Goal: Task Accomplishment & Management: Manage account settings

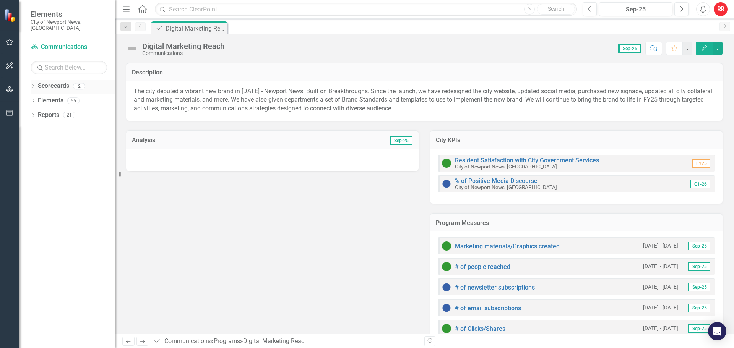
click at [33, 85] on icon "Dropdown" at bounding box center [33, 87] width 5 height 4
click at [36, 98] on icon "Dropdown" at bounding box center [37, 100] width 6 height 5
click at [73, 111] on link "Communications" at bounding box center [82, 115] width 65 height 9
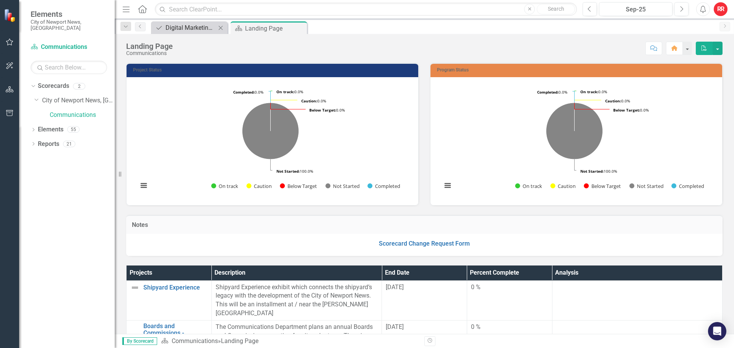
click at [167, 28] on div "Digital Marketing Reach" at bounding box center [190, 28] width 50 height 10
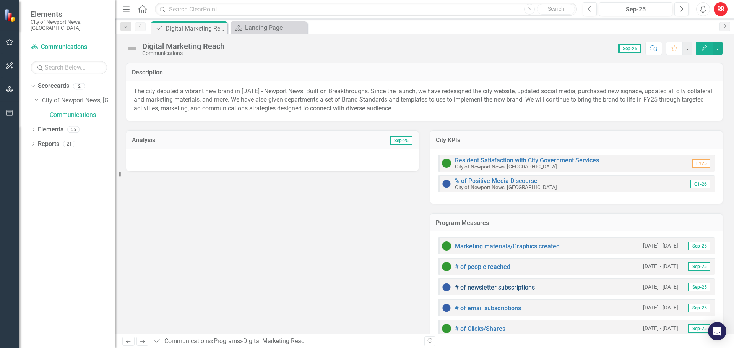
click at [504, 285] on link "# of newsletter subscriptions" at bounding box center [495, 287] width 80 height 7
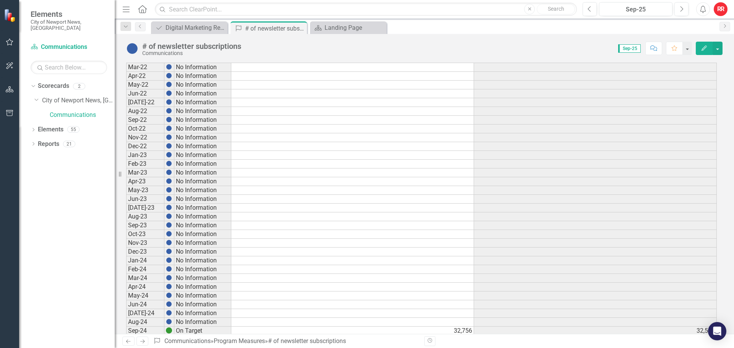
scroll to position [389, 0]
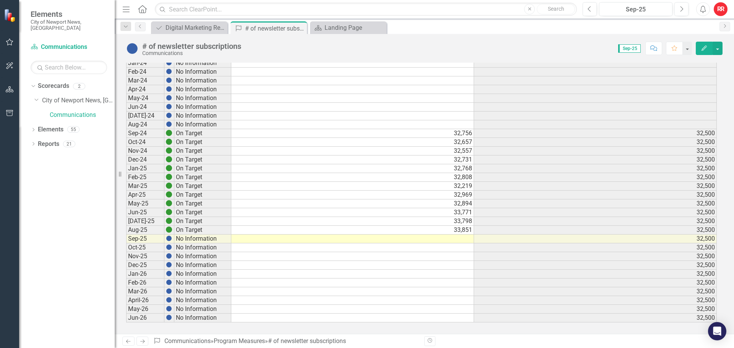
click at [457, 239] on td at bounding box center [352, 239] width 243 height 9
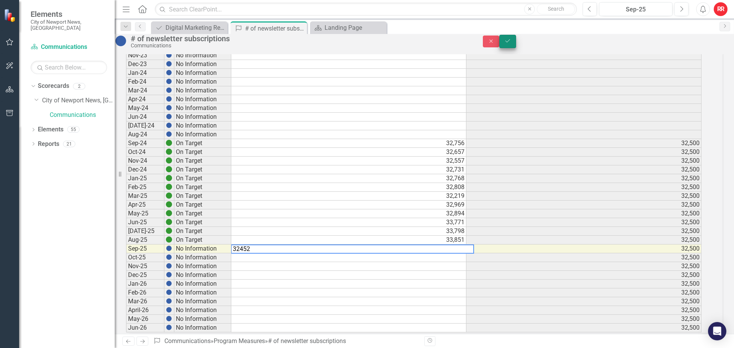
type textarea "32452"
click at [511, 44] on icon "Save" at bounding box center [507, 40] width 7 height 5
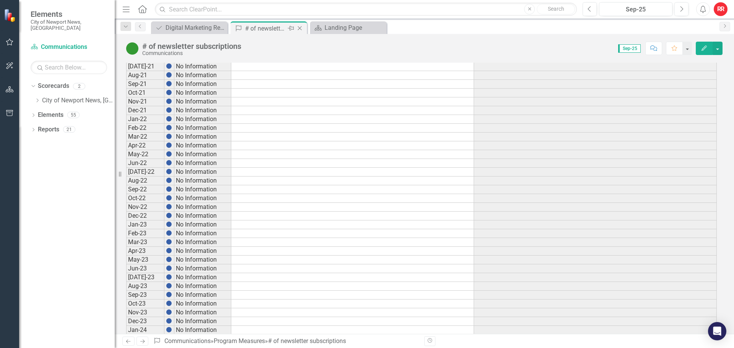
scroll to position [0, 0]
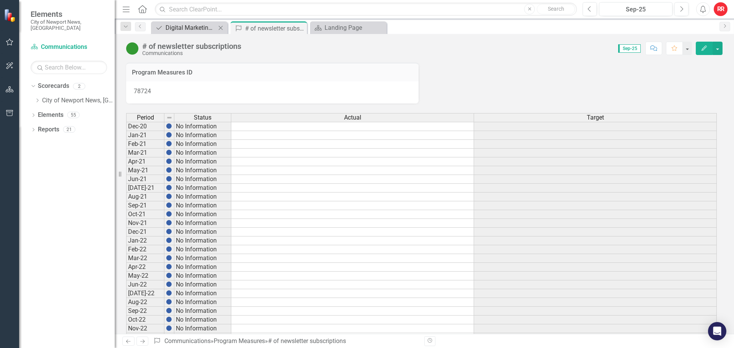
click at [179, 21] on div "Dropdown Search Program Digital Marketing Reach Close Program Measures # of new…" at bounding box center [424, 26] width 619 height 15
click at [188, 22] on div "Program Digital Marketing Reach Close" at bounding box center [189, 27] width 76 height 13
click at [186, 25] on div "Digital Marketing Reach" at bounding box center [190, 28] width 50 height 10
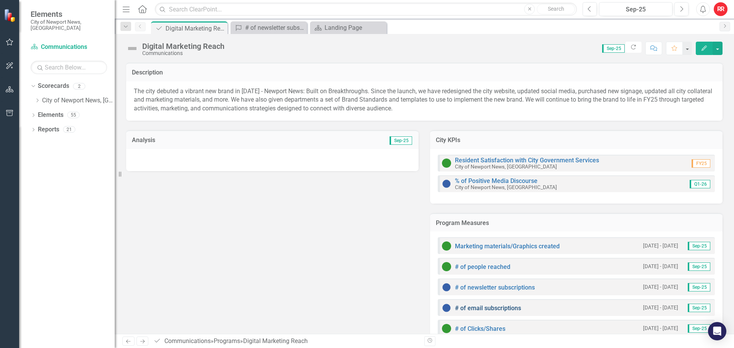
click at [510, 307] on link "# of email subscriptions" at bounding box center [488, 308] width 66 height 7
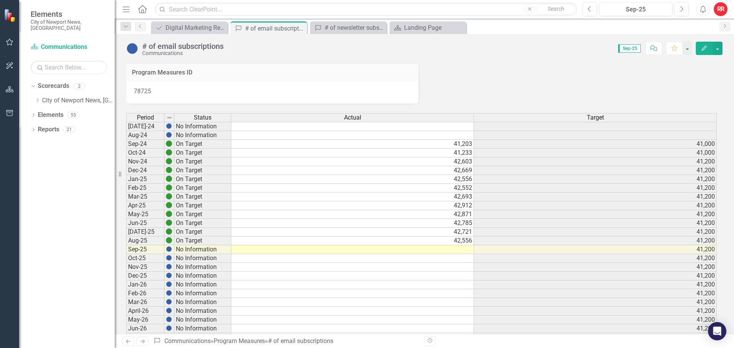
click at [457, 250] on td at bounding box center [352, 249] width 243 height 9
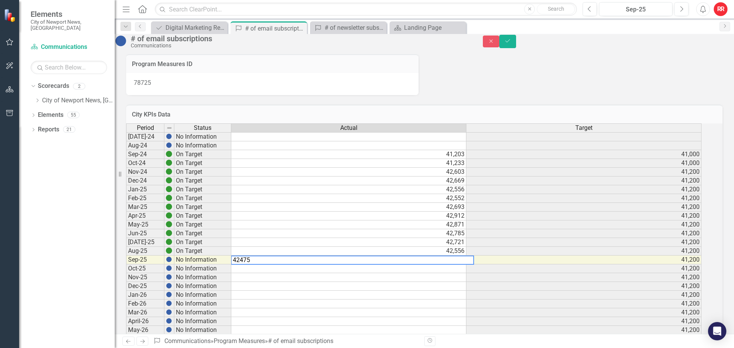
type textarea "42475"
click at [511, 44] on icon "Save" at bounding box center [507, 40] width 7 height 5
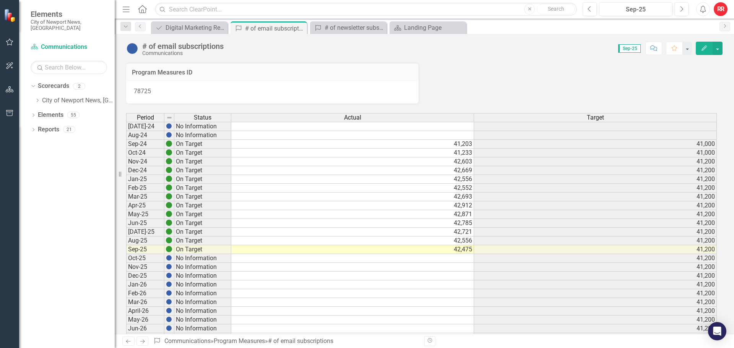
scroll to position [38, 0]
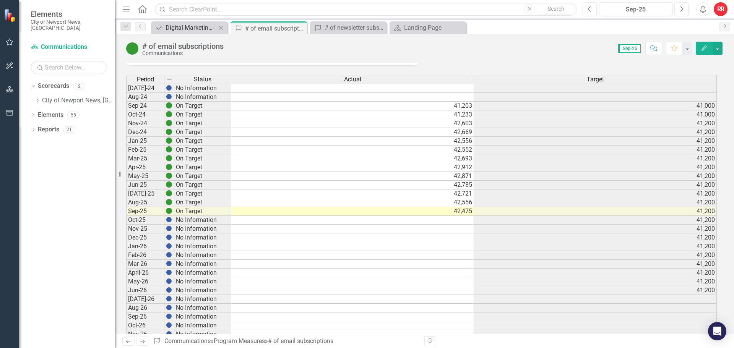
click at [182, 28] on div "Digital Marketing Reach" at bounding box center [190, 28] width 50 height 10
